Goal: Task Accomplishment & Management: Use online tool/utility

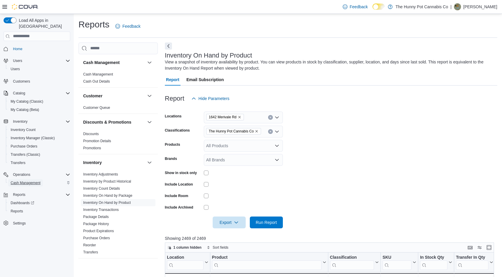
click at [28, 180] on span "Cash Management" at bounding box center [26, 182] width 30 height 5
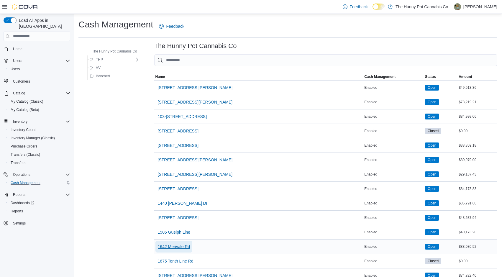
click at [185, 245] on span "1642 Merivale Rd" at bounding box center [174, 247] width 32 height 6
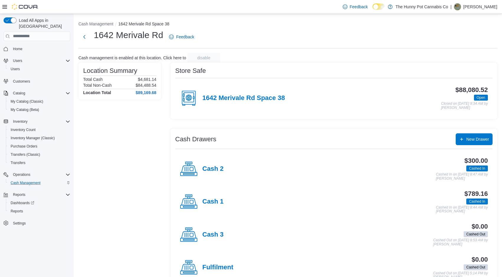
click at [210, 206] on div "Cash 1" at bounding box center [202, 202] width 44 height 18
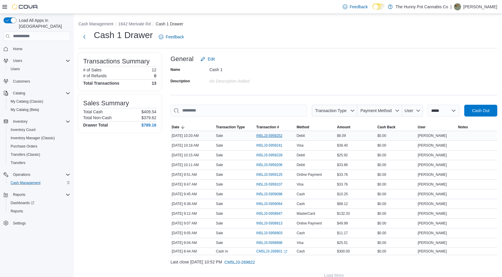
click at [271, 137] on span "IN5LJ3-5959252" at bounding box center [269, 135] width 26 height 5
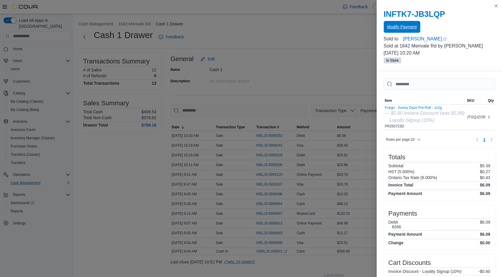
click at [407, 28] on span "Modify Payment" at bounding box center [401, 27] width 29 height 6
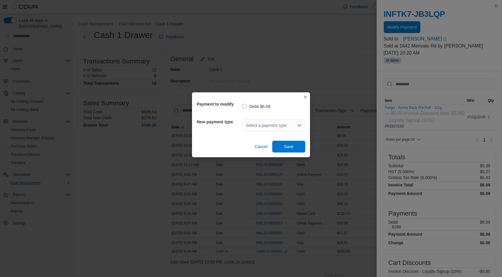
click at [300, 124] on icon "Open list of options" at bounding box center [299, 125] width 5 height 5
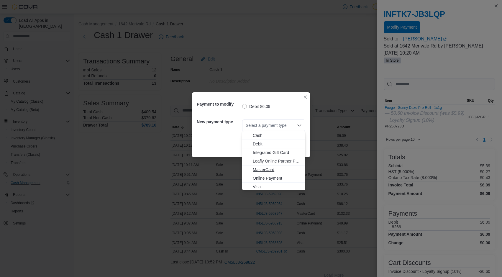
click at [267, 168] on span "MasterCard" at bounding box center [277, 170] width 49 height 6
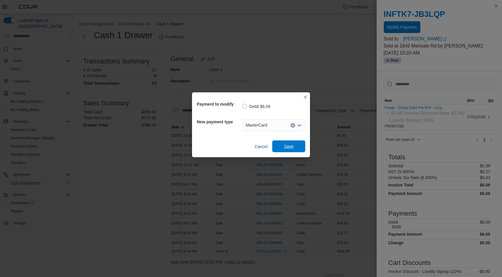
click at [292, 143] on span "Save" at bounding box center [289, 146] width 26 height 12
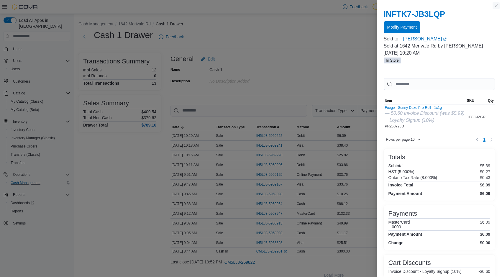
click at [496, 7] on button "Close this dialog" at bounding box center [495, 5] width 7 height 7
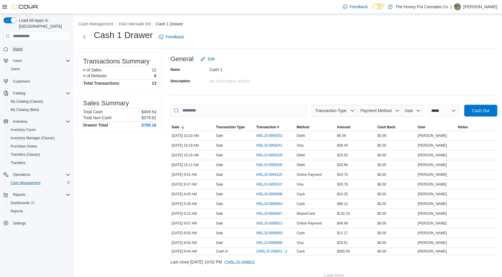
click at [20, 47] on span "Home" at bounding box center [17, 49] width 9 height 5
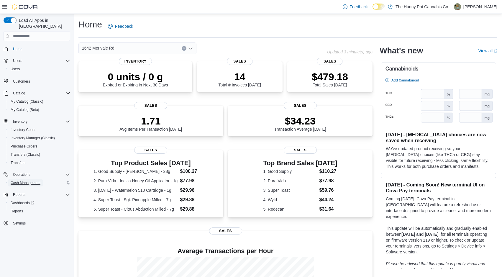
click at [37, 180] on span "Cash Management" at bounding box center [26, 182] width 30 height 5
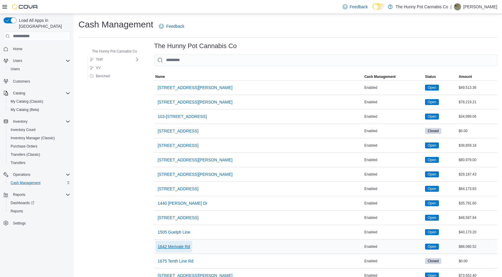
click at [187, 247] on span "1642 Merivale Rd" at bounding box center [174, 247] width 32 height 6
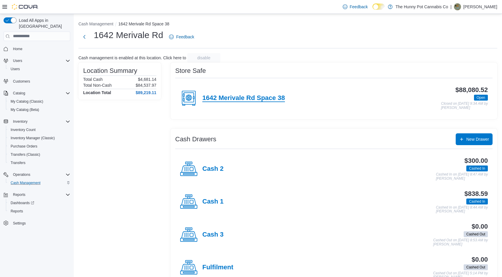
click at [263, 97] on h4 "1642 Merivale Rd Space 38" at bounding box center [243, 98] width 83 height 8
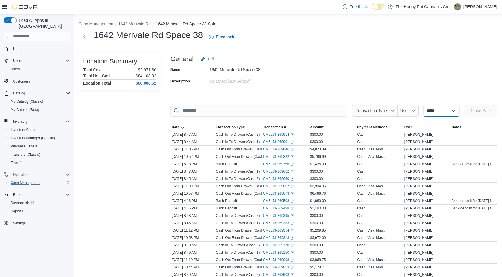
click at [430, 108] on select "**********" at bounding box center [441, 111] width 36 height 12
select select "**********"
click at [423, 105] on select "**********" at bounding box center [441, 111] width 36 height 12
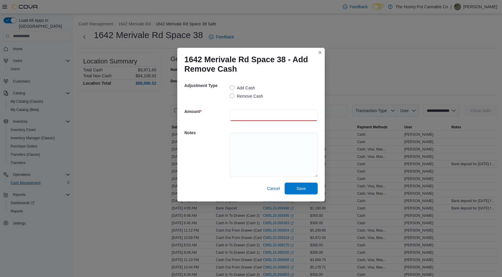
click at [252, 116] on input "number" at bounding box center [274, 115] width 88 height 12
click at [318, 54] on button "Closes this modal window" at bounding box center [319, 52] width 7 height 7
select select
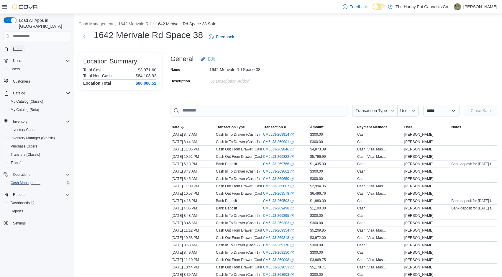
click at [22, 47] on span "Home" at bounding box center [17, 49] width 9 height 5
